Goal: Transaction & Acquisition: Purchase product/service

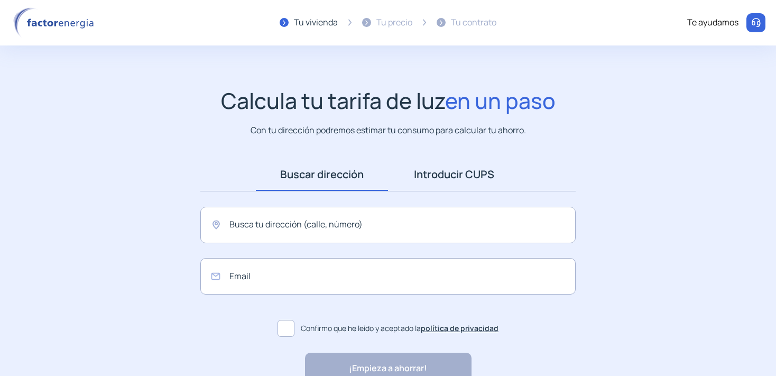
click at [436, 175] on link "Introducir CUPS" at bounding box center [454, 174] width 132 height 33
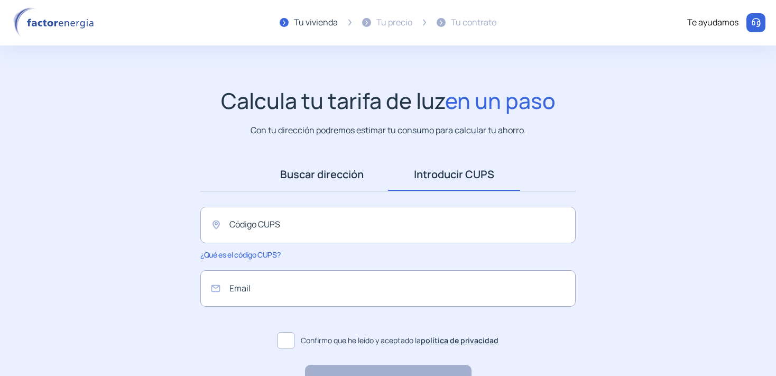
click at [319, 175] on link "Buscar dirección" at bounding box center [322, 174] width 132 height 33
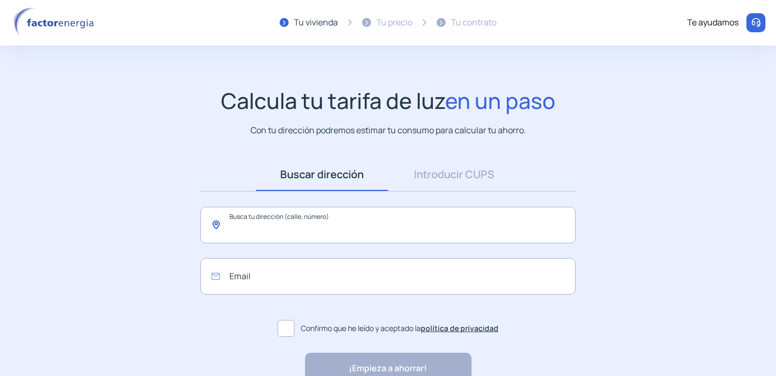
click at [318, 220] on input "text" at bounding box center [388, 225] width 376 height 36
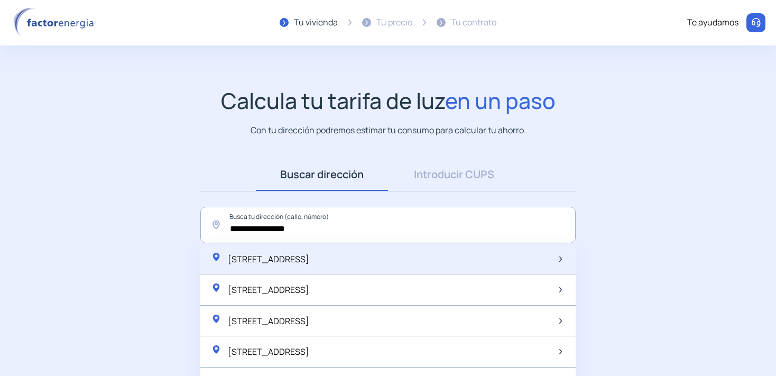
click at [305, 261] on span "[STREET_ADDRESS]" at bounding box center [268, 259] width 81 height 12
type input "**********"
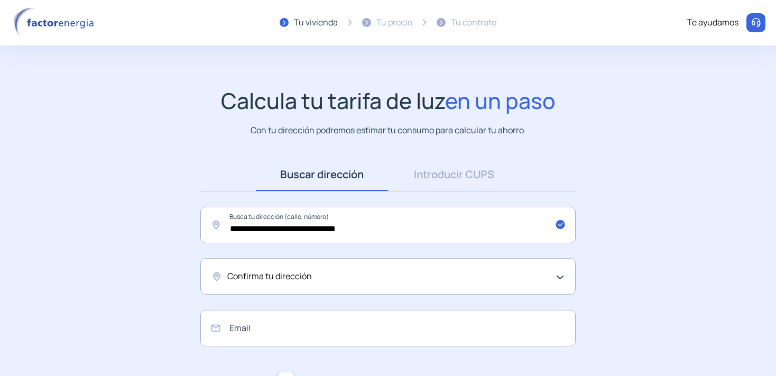
click at [297, 279] on span "Confirma tu dirección" at bounding box center [269, 277] width 85 height 14
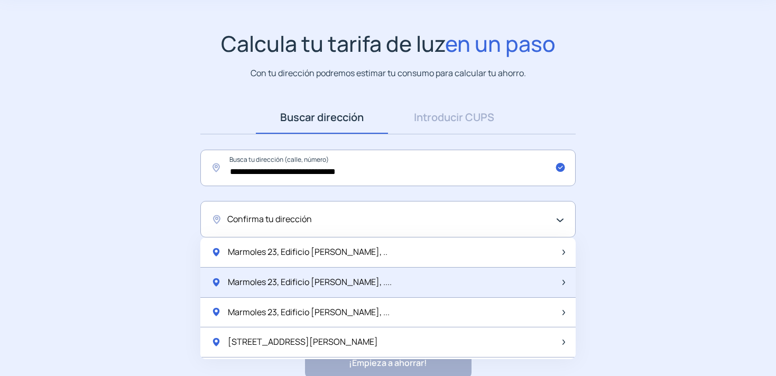
scroll to position [112, 0]
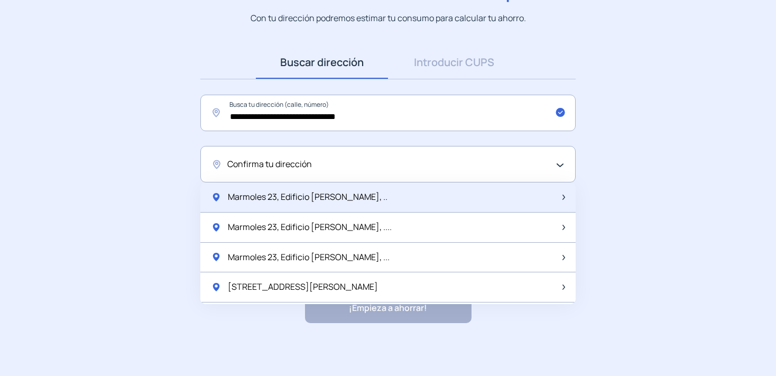
click at [308, 201] on span "Marmoles 23, Edificio [PERSON_NAME], .." at bounding box center [308, 197] width 160 height 14
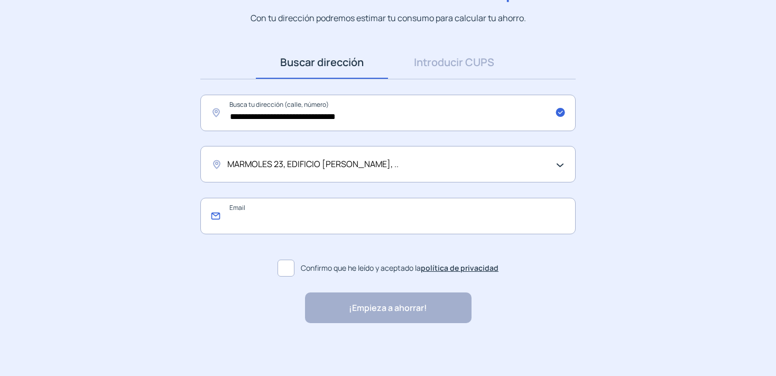
click at [299, 220] on input "email" at bounding box center [388, 216] width 376 height 36
type input "**********"
click at [288, 264] on span at bounding box center [286, 268] width 17 height 17
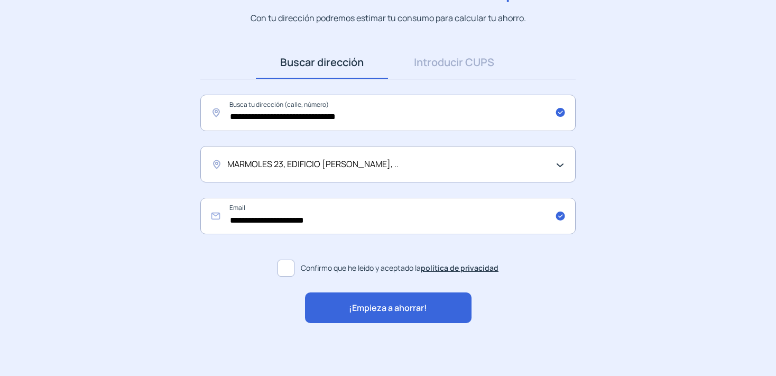
click at [365, 301] on span "¡Empieza a ahorrar!" at bounding box center [388, 308] width 78 height 14
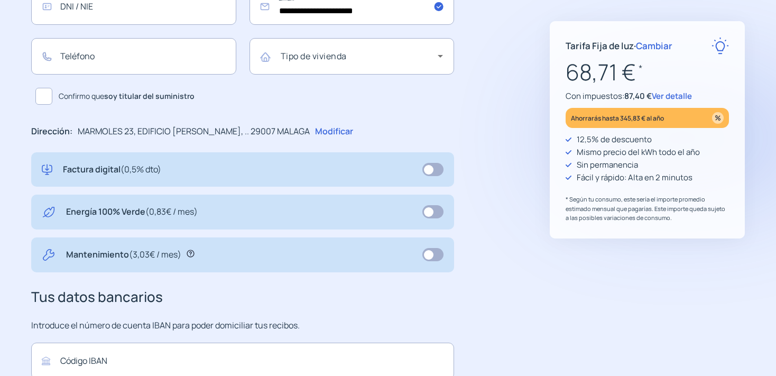
scroll to position [279, 0]
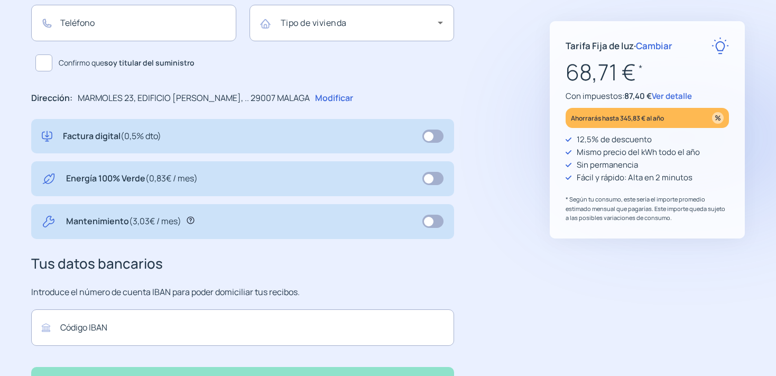
click at [429, 182] on span at bounding box center [433, 178] width 21 height 13
click at [435, 178] on span at bounding box center [433, 178] width 21 height 13
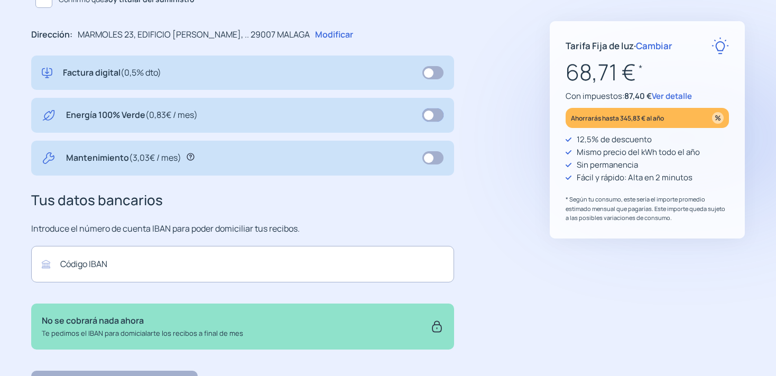
scroll to position [405, 0]
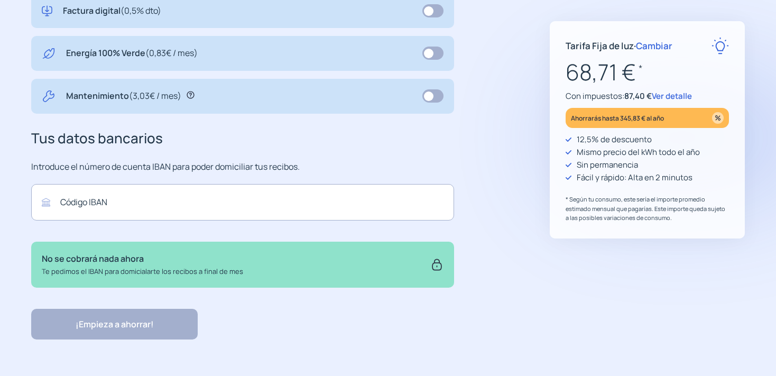
click at [663, 96] on span "Ver detalle" at bounding box center [672, 95] width 40 height 11
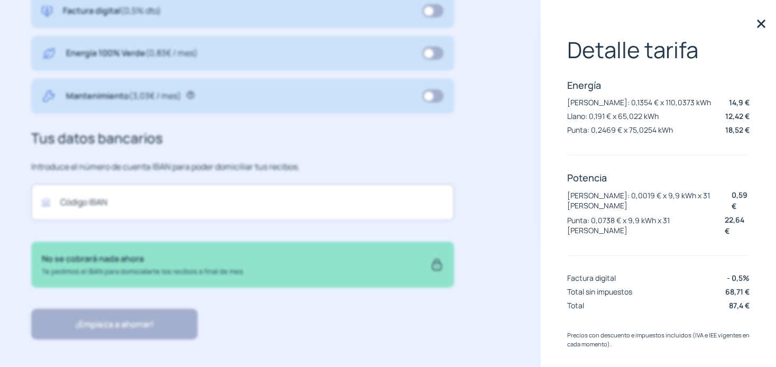
click at [764, 21] on img at bounding box center [762, 24] width 16 height 16
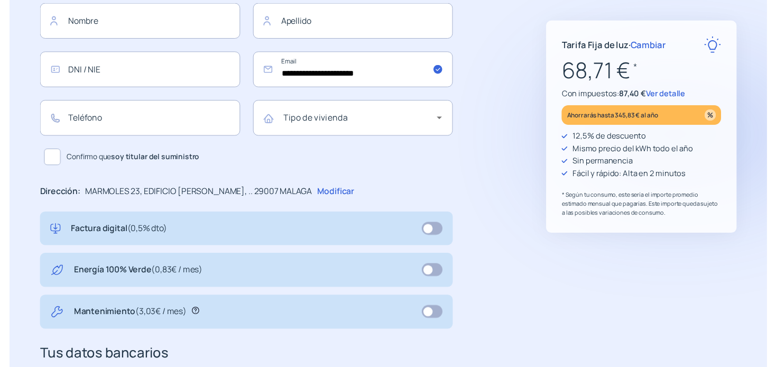
scroll to position [0, 0]
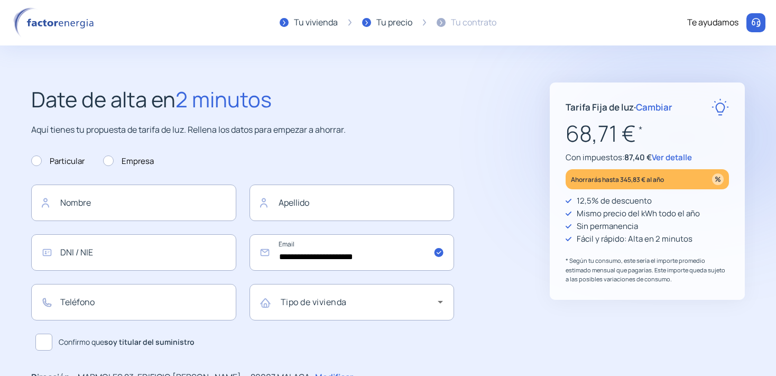
click at [673, 158] on span "Ver detalle" at bounding box center [672, 157] width 40 height 11
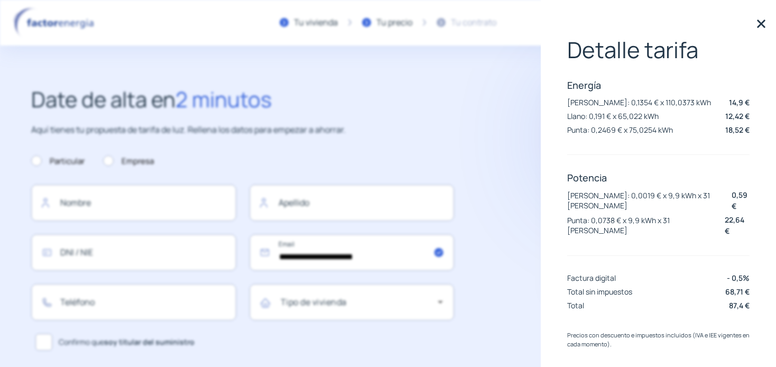
click at [765, 25] on img at bounding box center [762, 24] width 16 height 16
